Goal: Transaction & Acquisition: Book appointment/travel/reservation

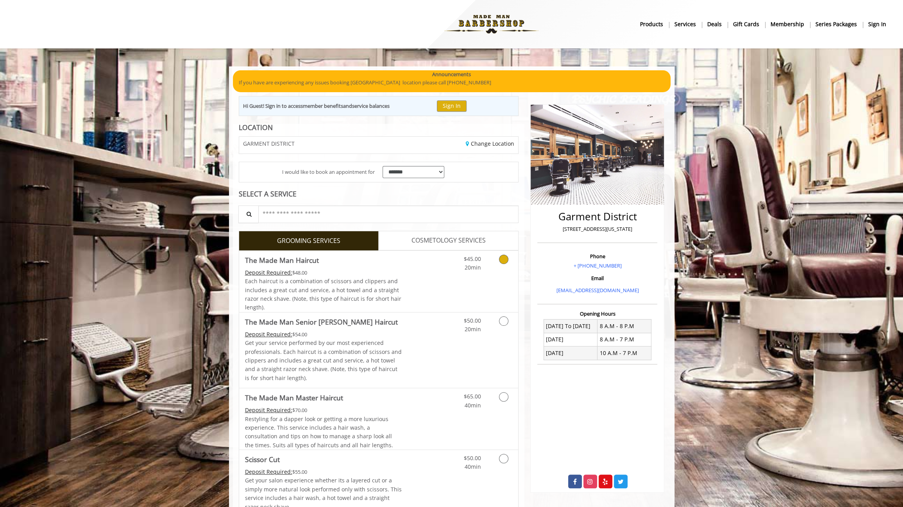
click at [459, 276] on div "$45.00 20min" at bounding box center [483, 281] width 70 height 61
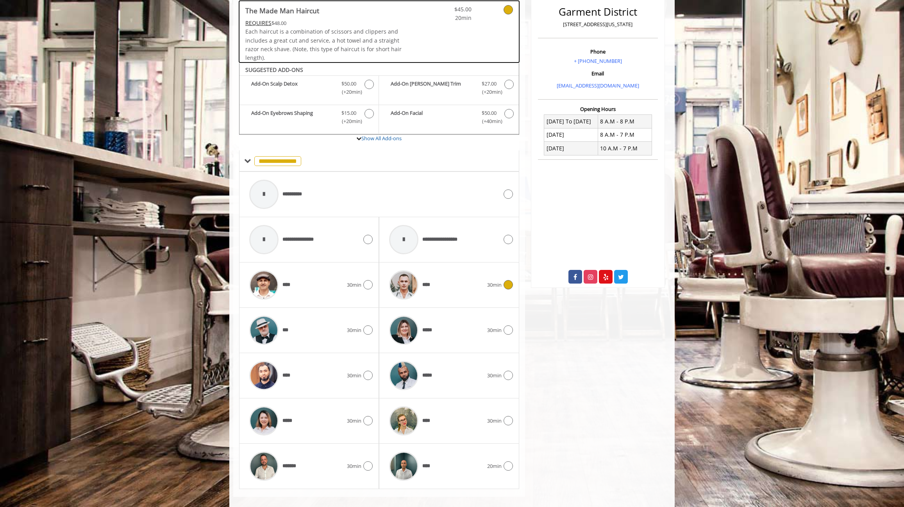
scroll to position [211, 0]
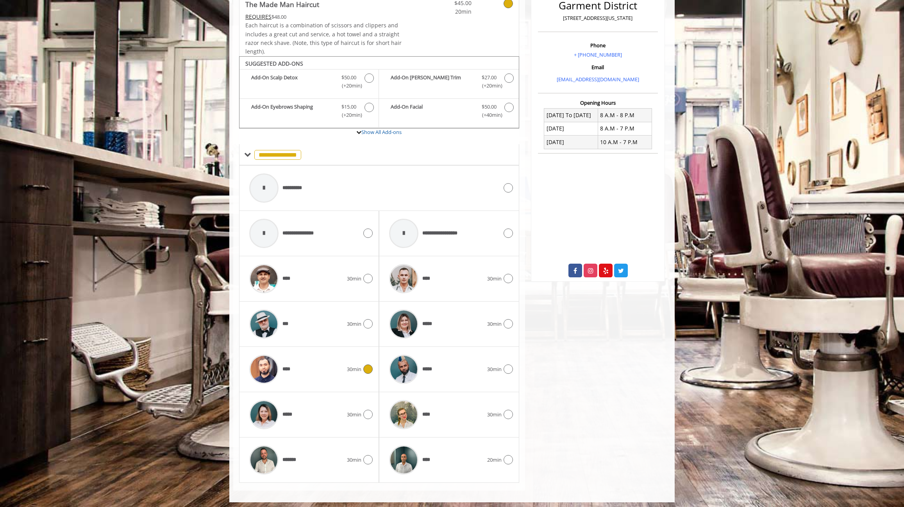
click at [332, 361] on div "****" at bounding box center [296, 369] width 102 height 37
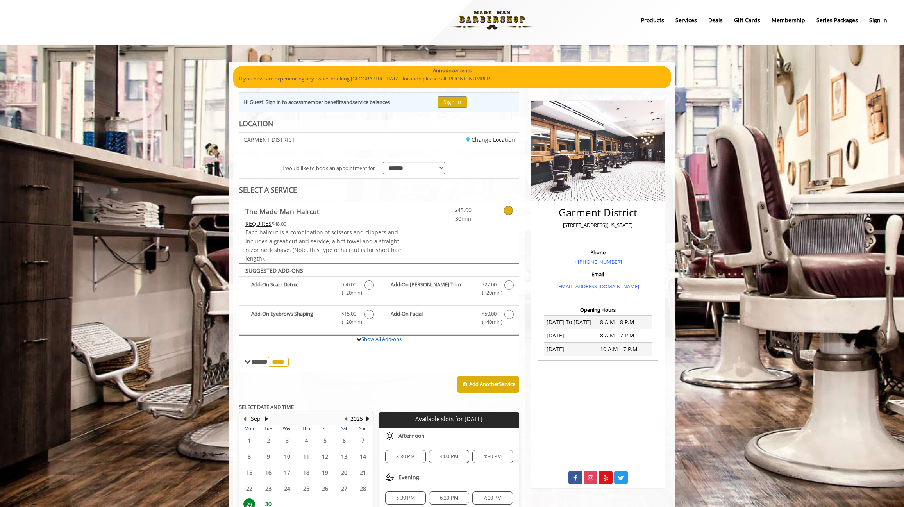
scroll to position [72, 0]
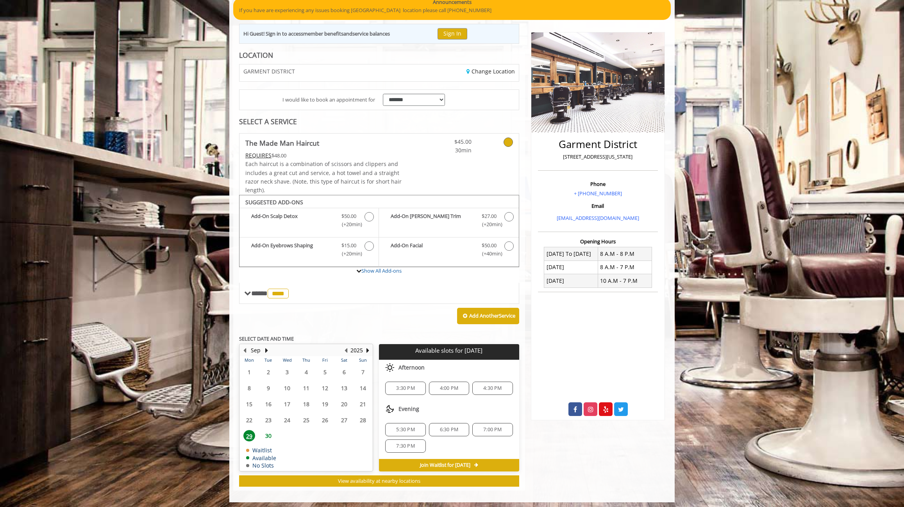
click at [420, 444] on span "7:30 PM" at bounding box center [405, 446] width 33 height 6
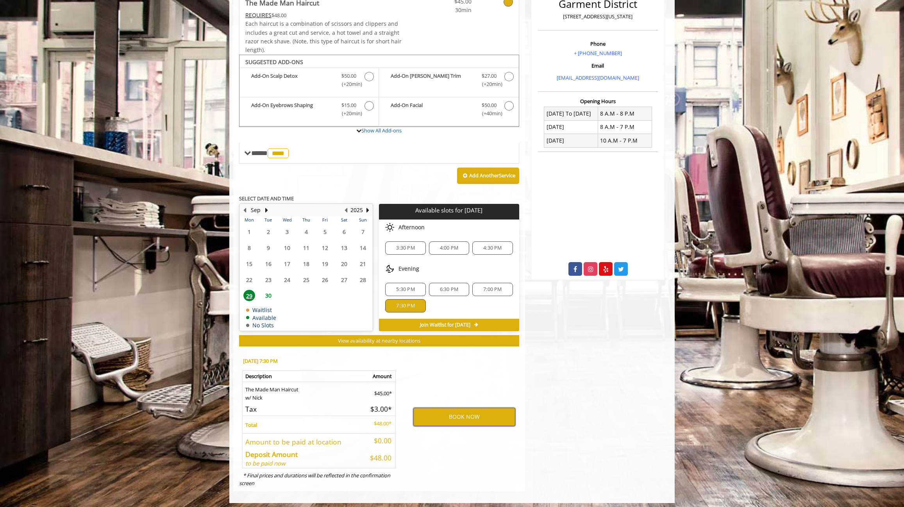
click at [468, 413] on button "BOOK NOW" at bounding box center [464, 417] width 102 height 18
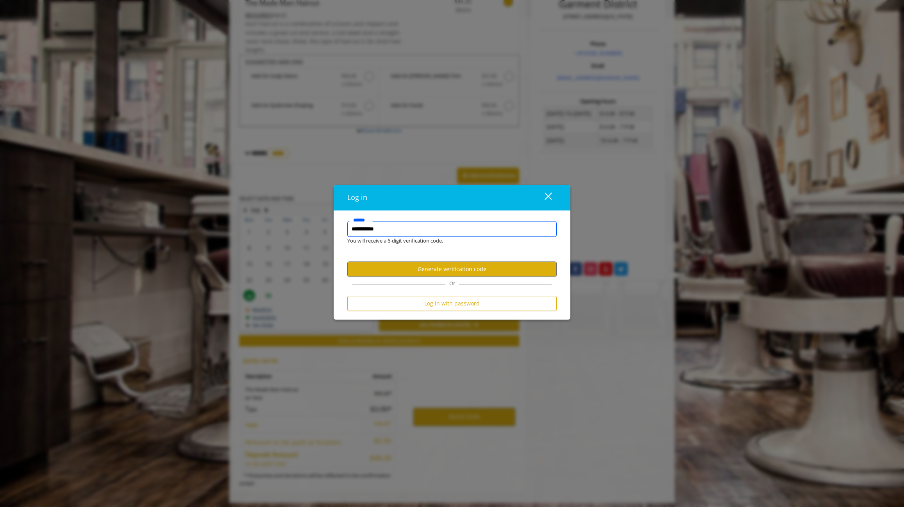
scroll to position [0, 0]
click at [418, 272] on button "Generate verification code" at bounding box center [451, 269] width 209 height 15
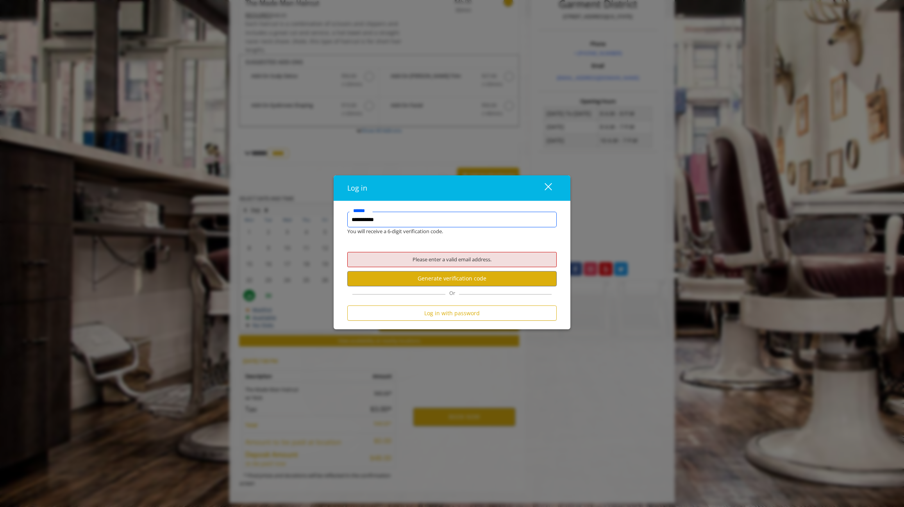
drag, startPoint x: 435, startPoint y: 222, endPoint x: 227, endPoint y: 214, distance: 208.4
click at [227, 214] on div "**********" at bounding box center [452, 253] width 904 height 507
type input "*"
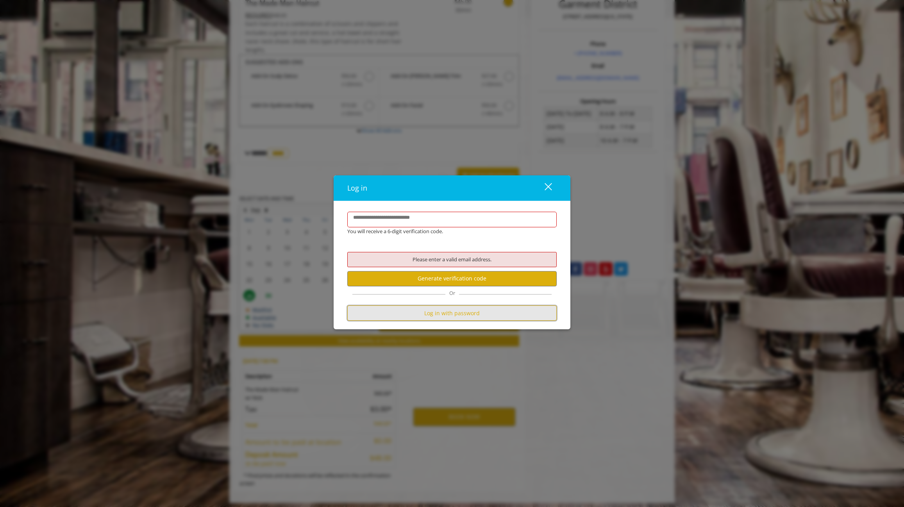
click at [425, 311] on button "Log in with password" at bounding box center [451, 313] width 209 height 15
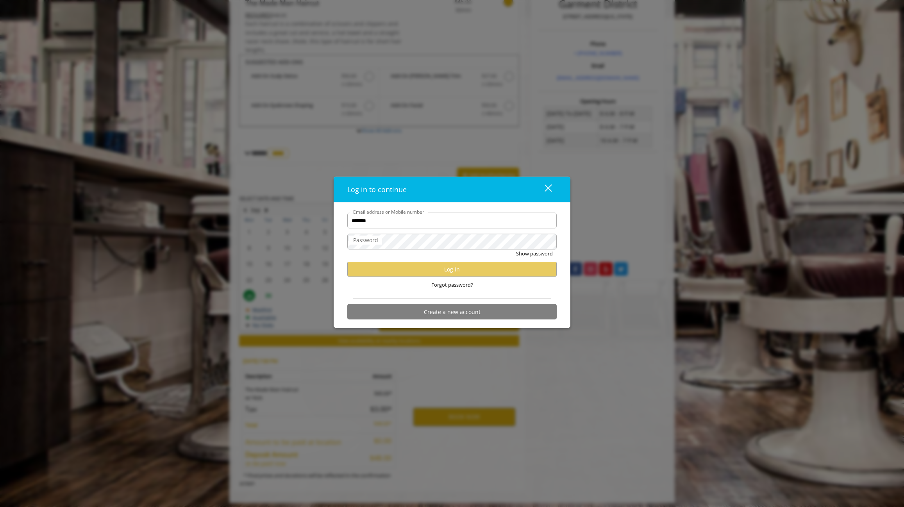
type input "**********"
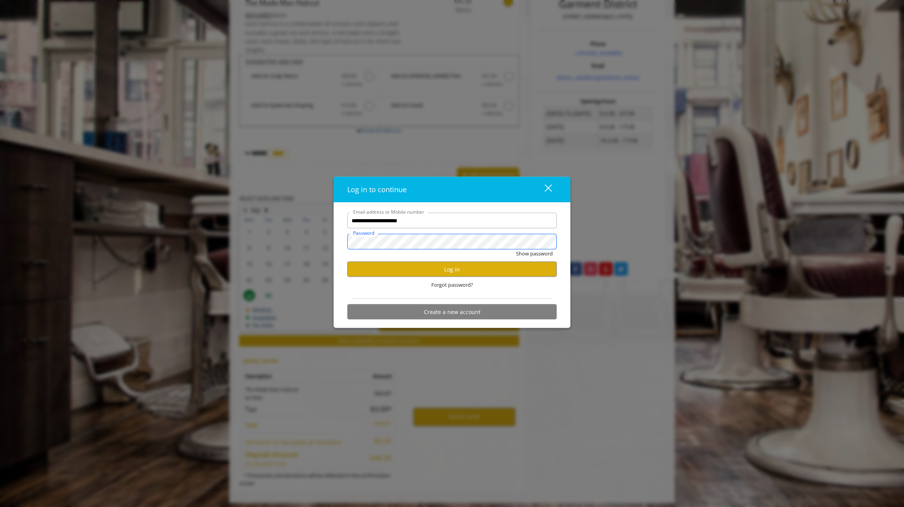
click at [516, 250] on button "Show password" at bounding box center [534, 254] width 37 height 8
click at [518, 250] on button "Hide password" at bounding box center [535, 254] width 35 height 8
click at [386, 271] on button "Log in" at bounding box center [451, 269] width 209 height 15
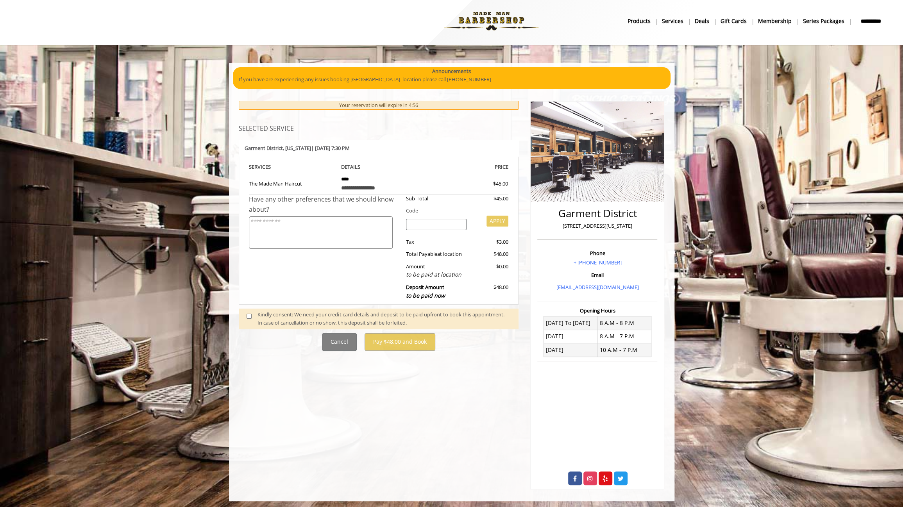
scroll to position [4, 0]
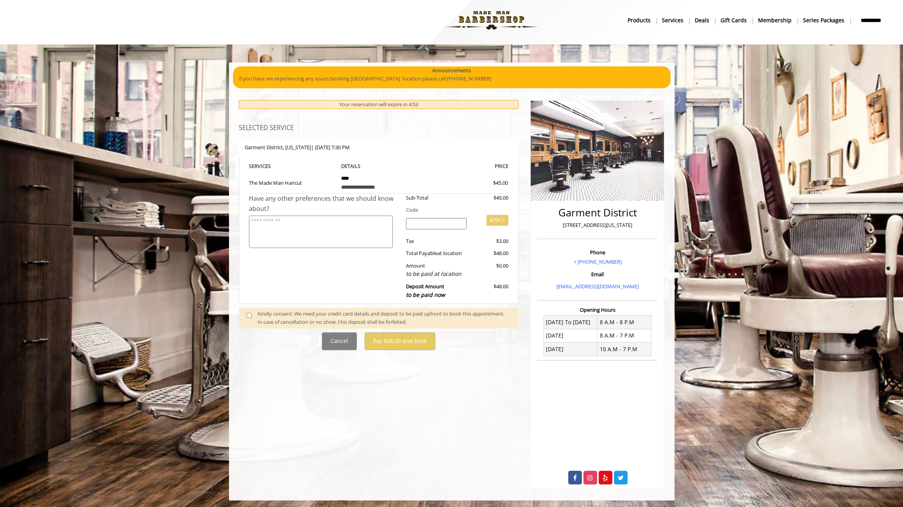
click at [249, 318] on span at bounding box center [252, 318] width 23 height 16
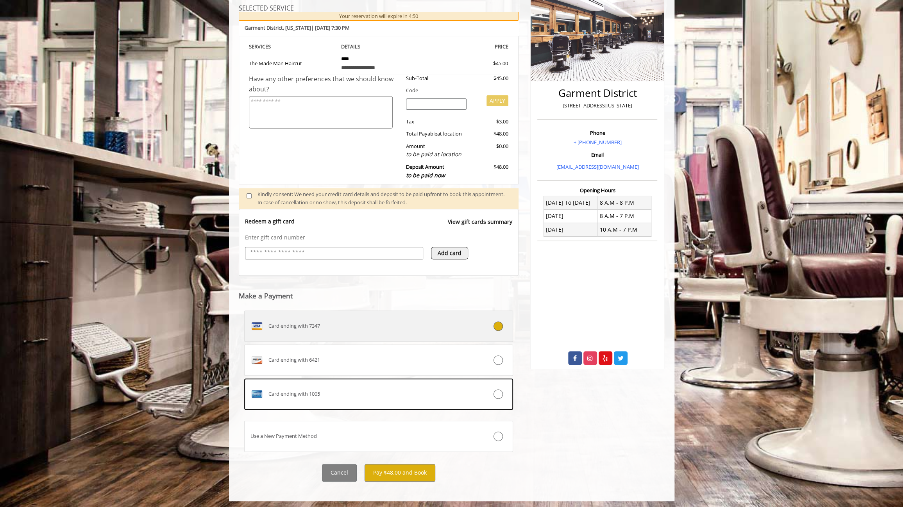
scroll to position [124, 0]
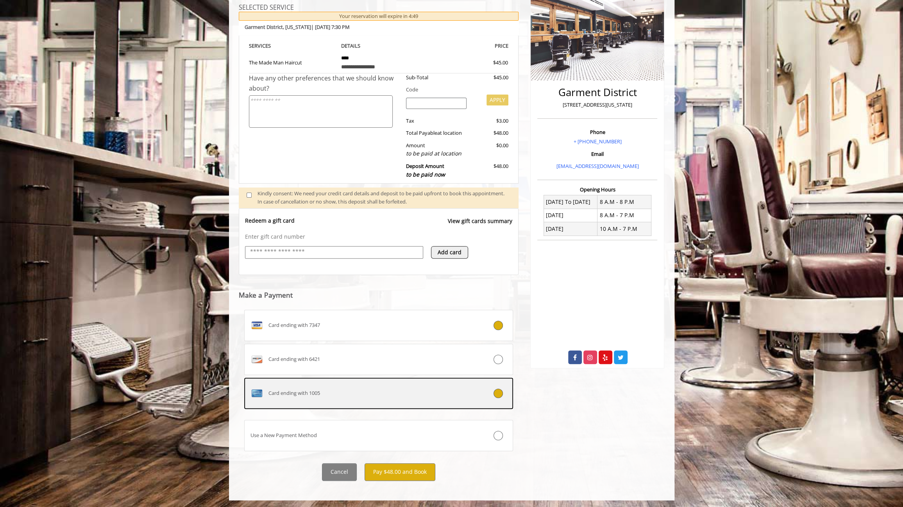
click at [448, 392] on div "Card ending with 1005" at bounding box center [356, 393] width 223 height 13
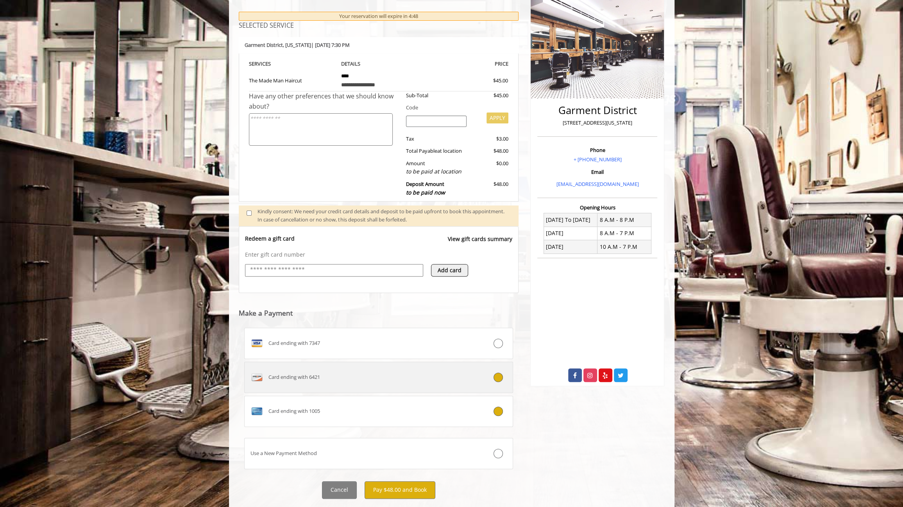
click at [441, 375] on div "Card ending with 6421" at bounding box center [356, 377] width 223 height 13
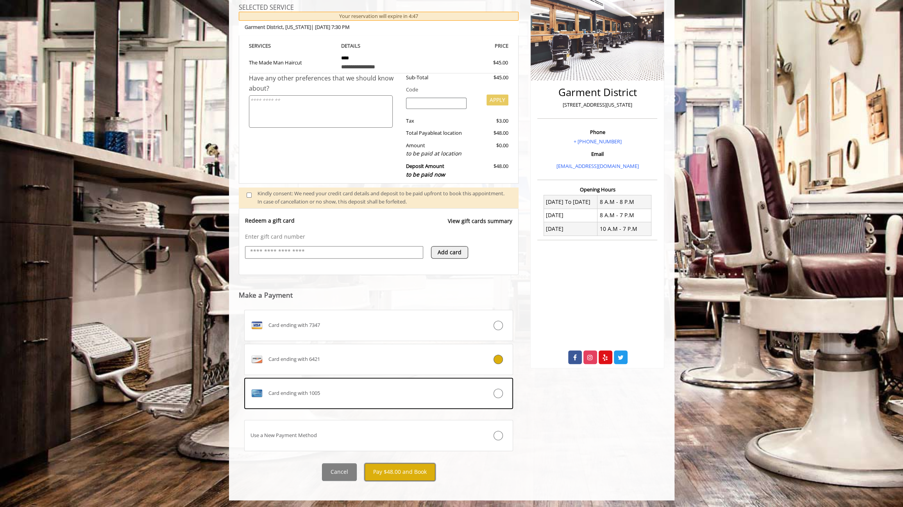
click at [387, 466] on button "Pay $48.00 and Book" at bounding box center [400, 472] width 71 height 18
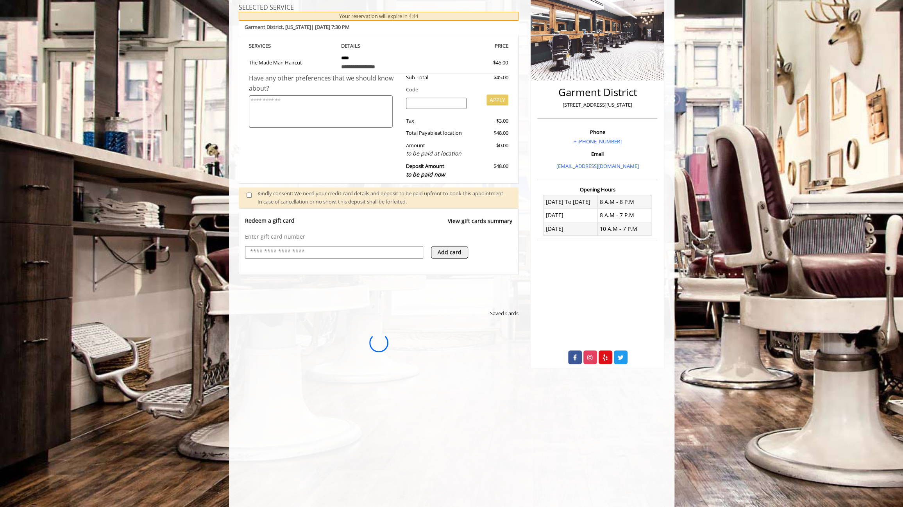
scroll to position [0, 0]
